Goal: Find specific page/section: Find specific page/section

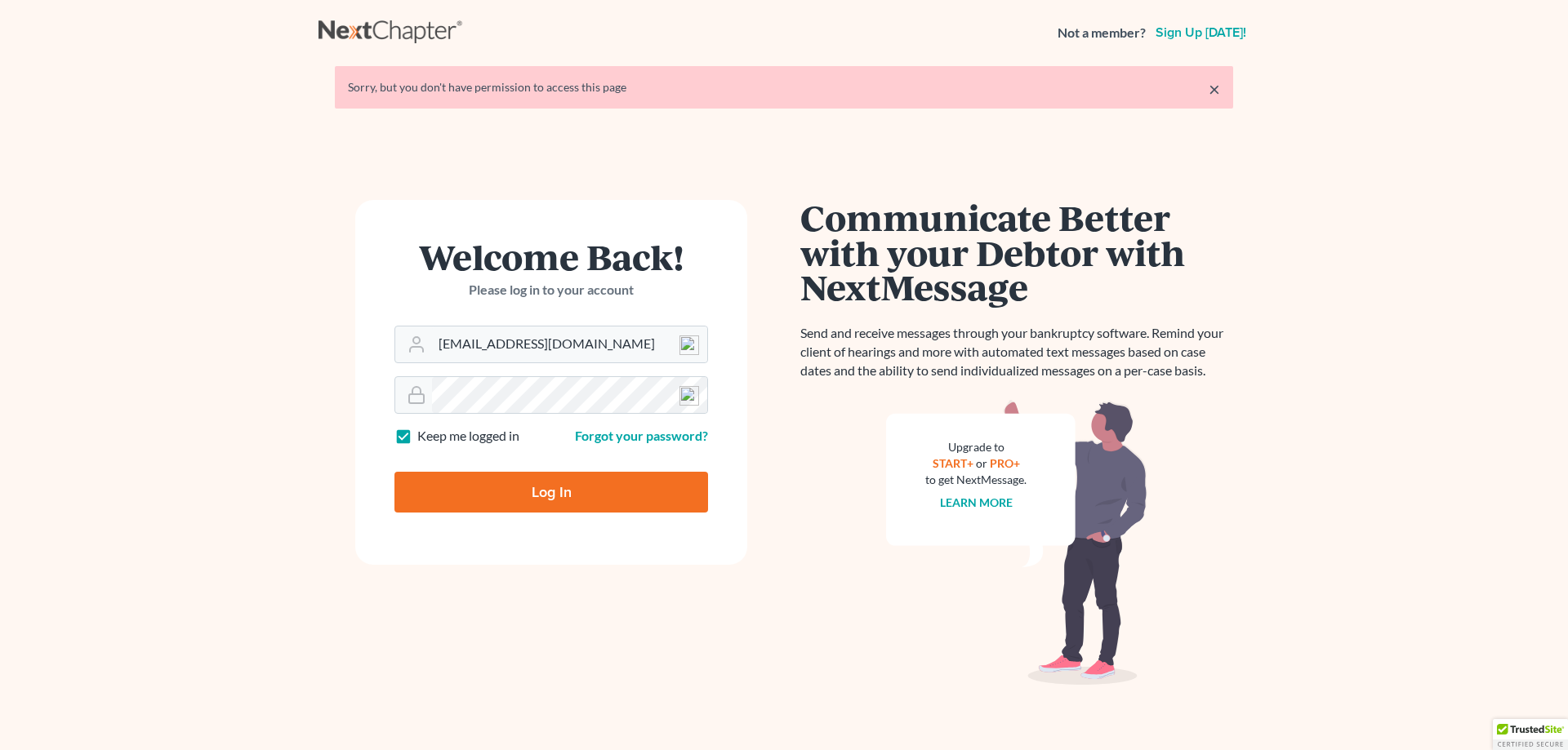
click at [534, 497] on input "Log In" at bounding box center [551, 493] width 314 height 41
type input "Thinking..."
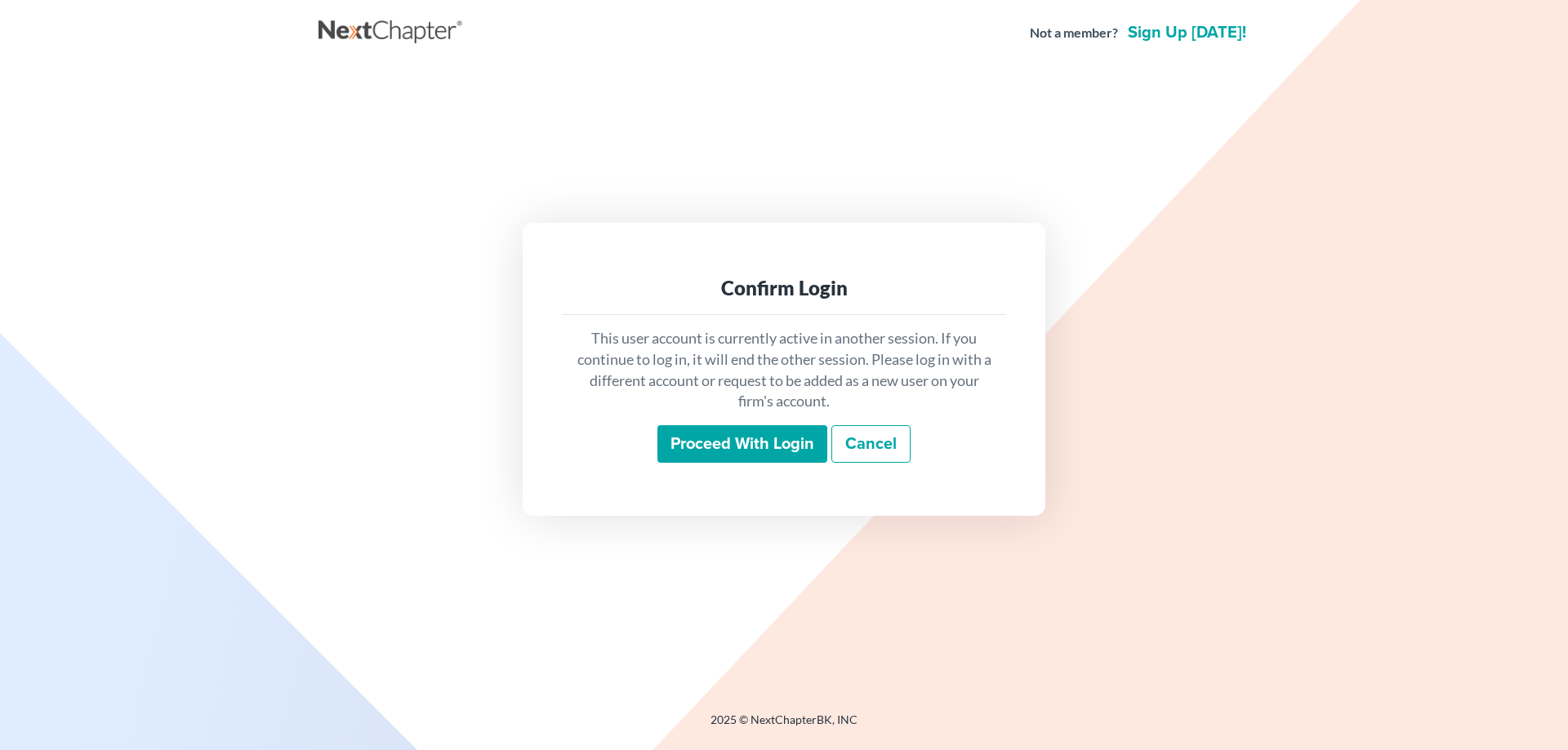
click at [681, 452] on input "Proceed with login" at bounding box center [742, 444] width 170 height 37
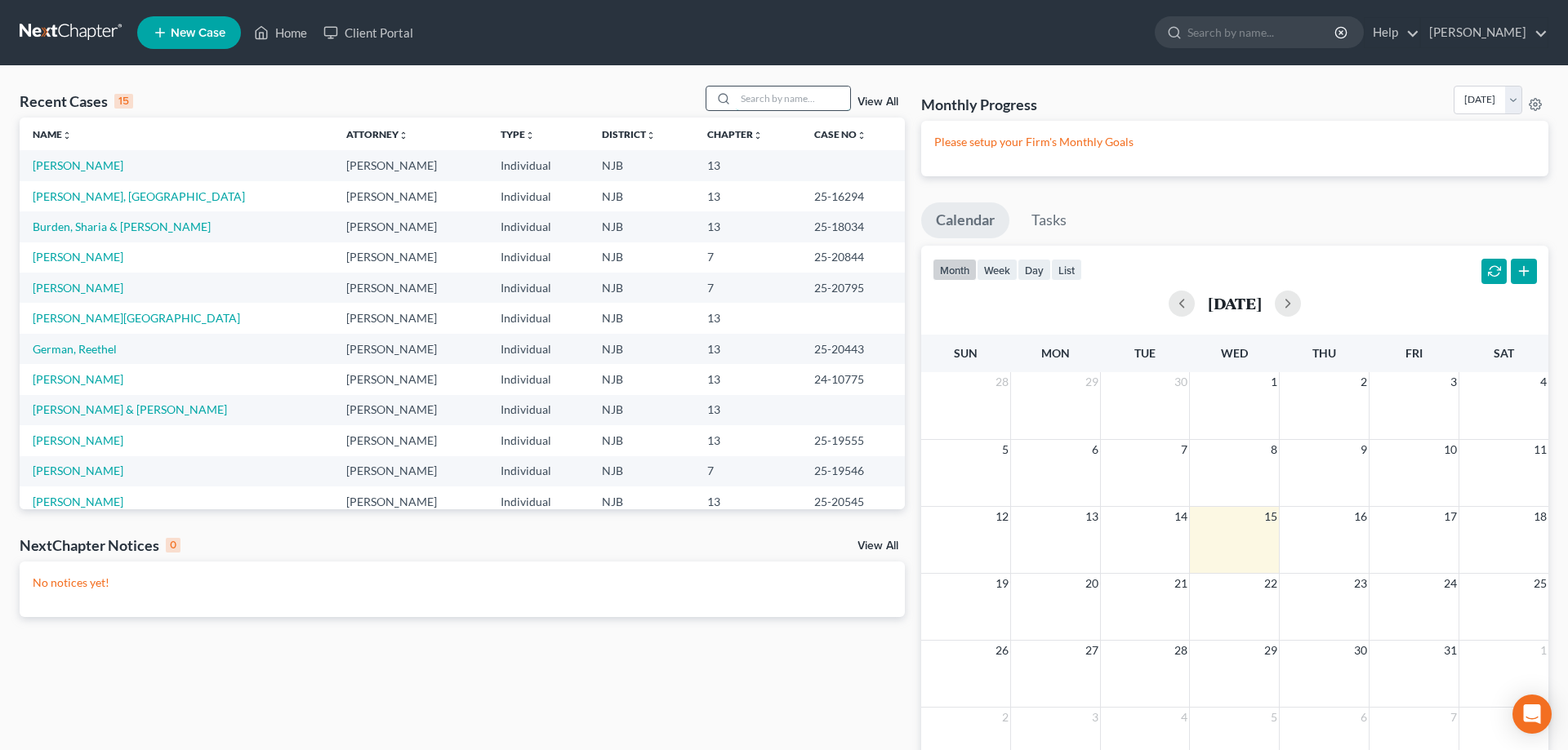
click at [759, 102] on input "search" at bounding box center [792, 98] width 114 height 23
type input "williams"
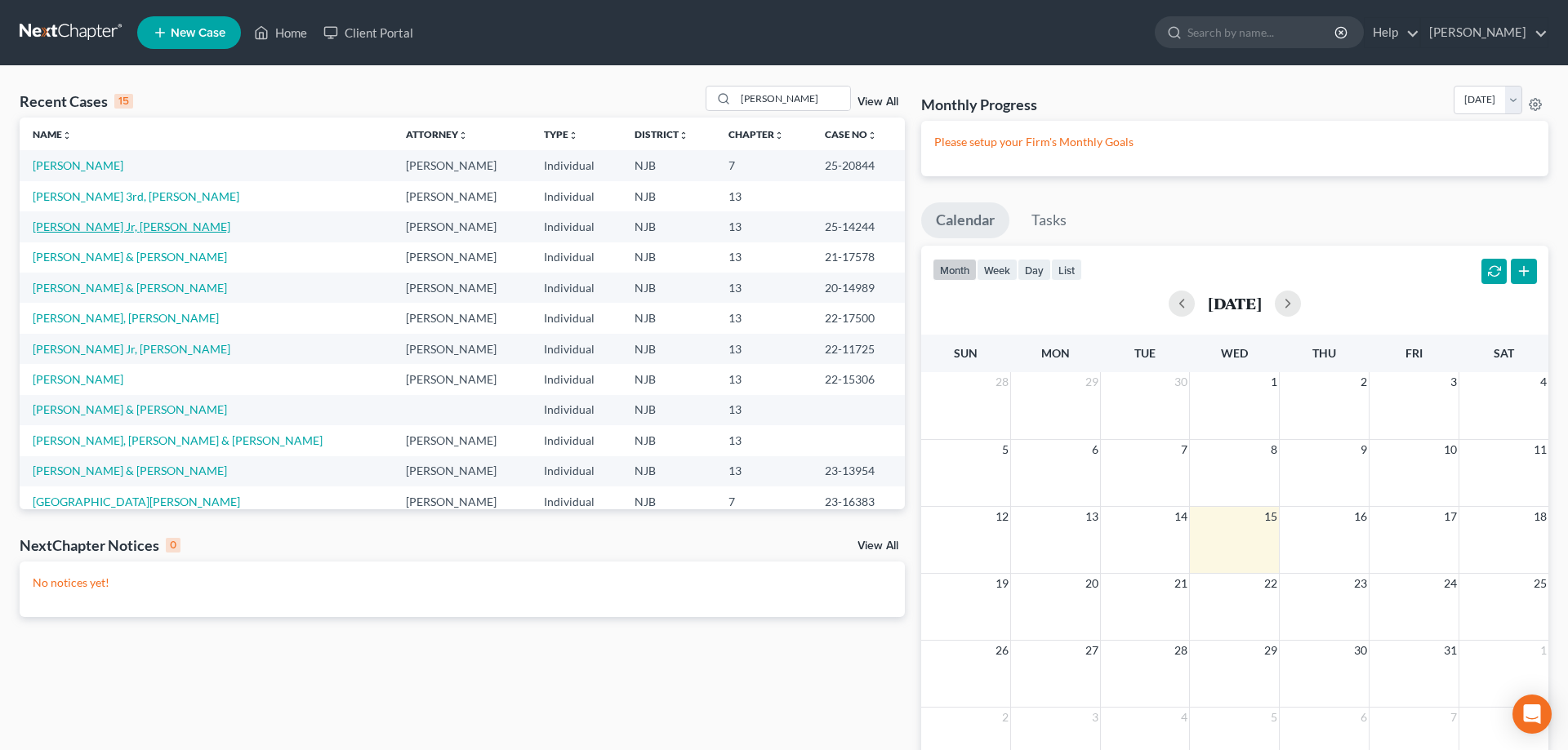
click at [102, 228] on link "Williams Jr, Donald" at bounding box center [131, 227] width 198 height 14
